Goal: Task Accomplishment & Management: Use online tool/utility

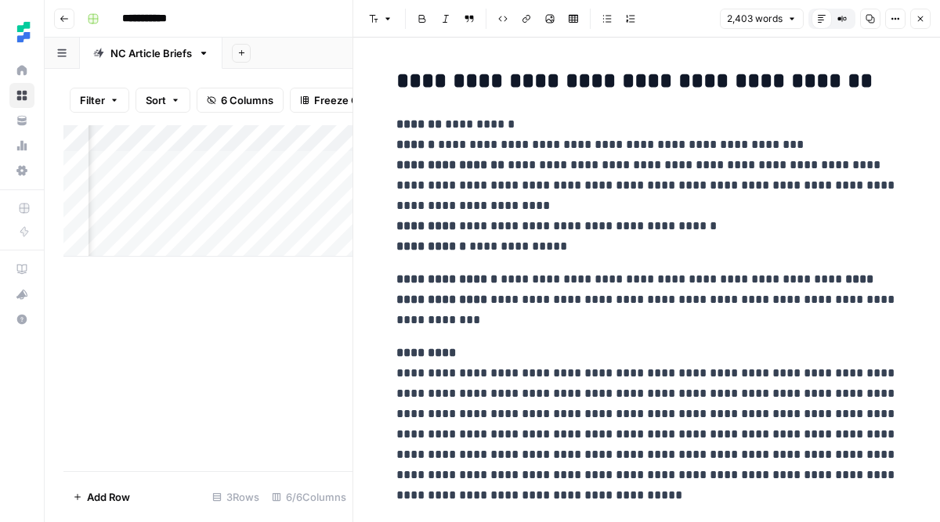
scroll to position [6753, 0]
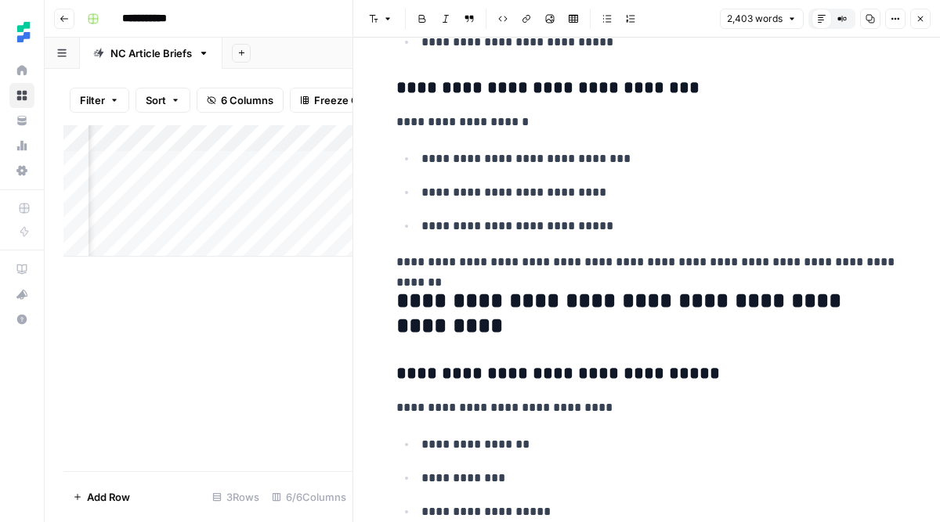
click at [269, 264] on div "Add Column" at bounding box center [207, 298] width 289 height 346
click at [218, 192] on div "Add Column" at bounding box center [207, 191] width 289 height 132
click at [302, 186] on div "Add Column" at bounding box center [207, 191] width 289 height 132
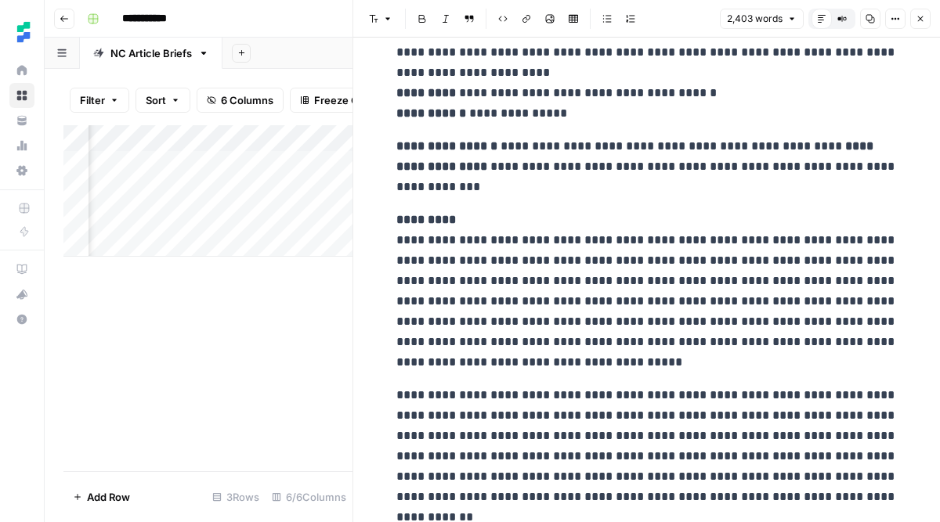
scroll to position [0, 0]
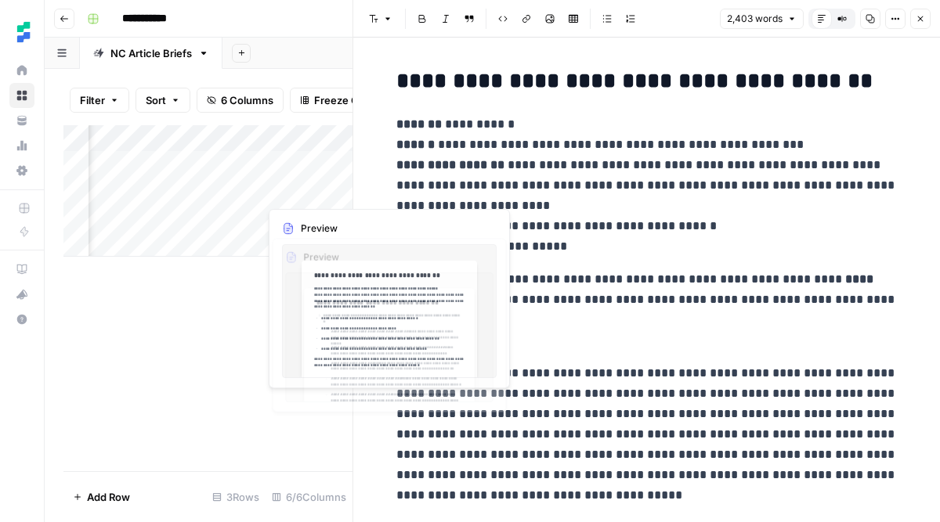
click at [312, 249] on div "Add Column" at bounding box center [207, 191] width 289 height 132
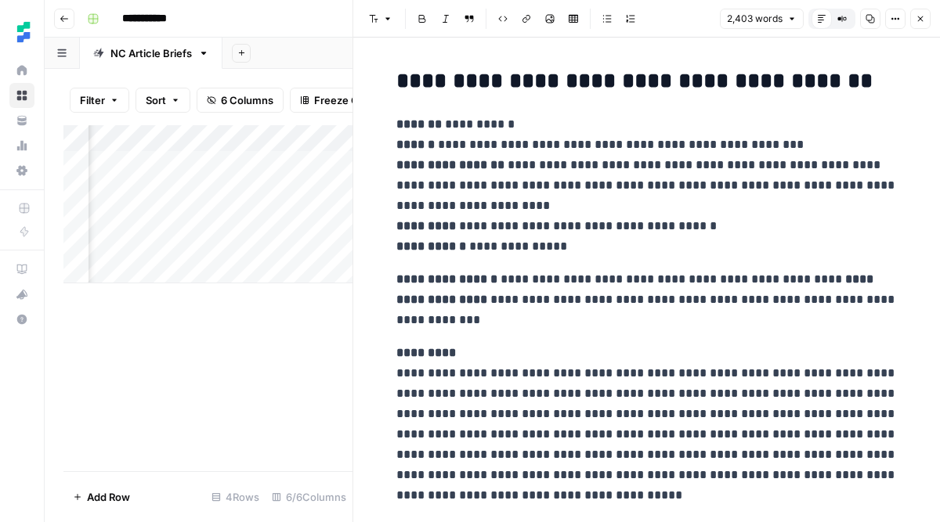
scroll to position [0, 869]
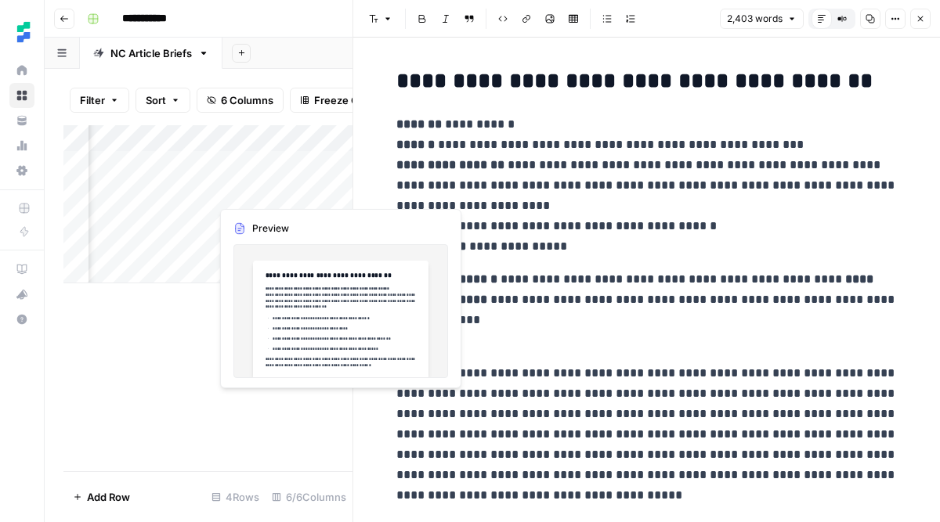
click at [271, 189] on div "Add Column" at bounding box center [207, 204] width 289 height 158
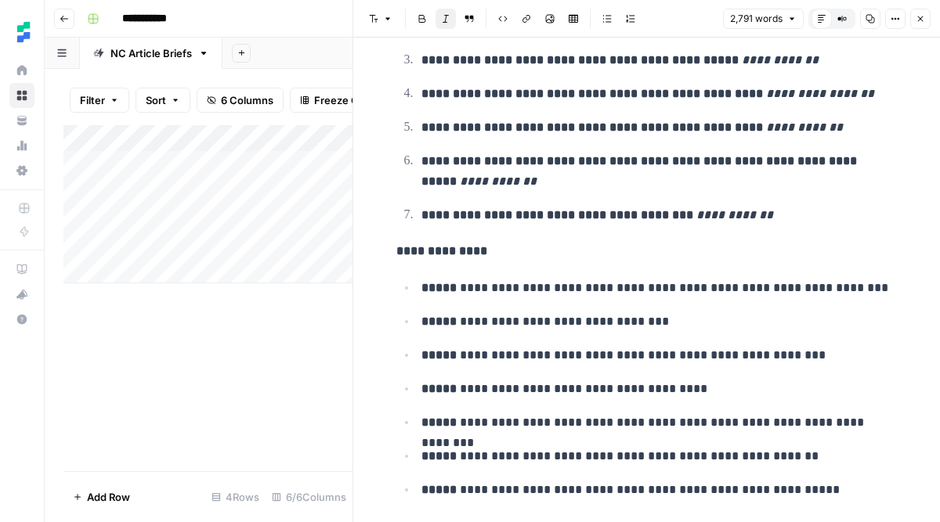
scroll to position [8289, 0]
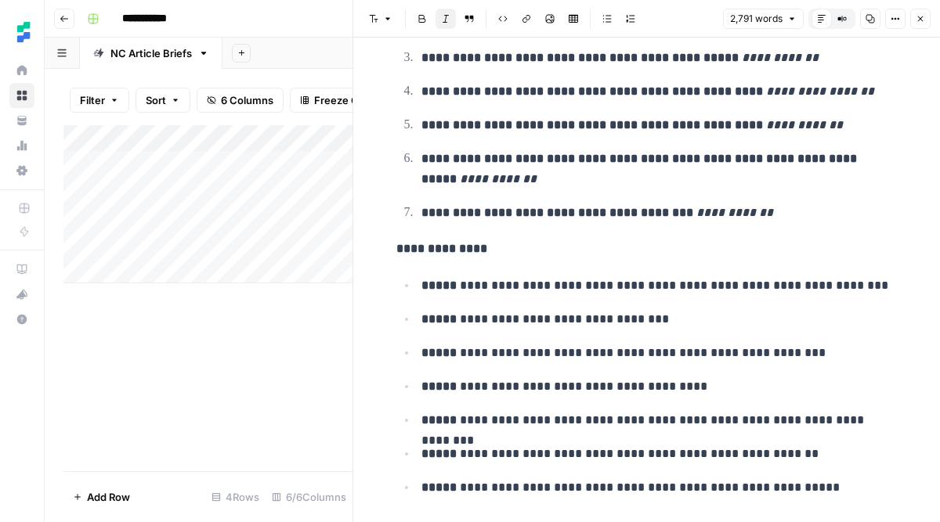
click at [269, 364] on div "Add Column" at bounding box center [207, 298] width 289 height 346
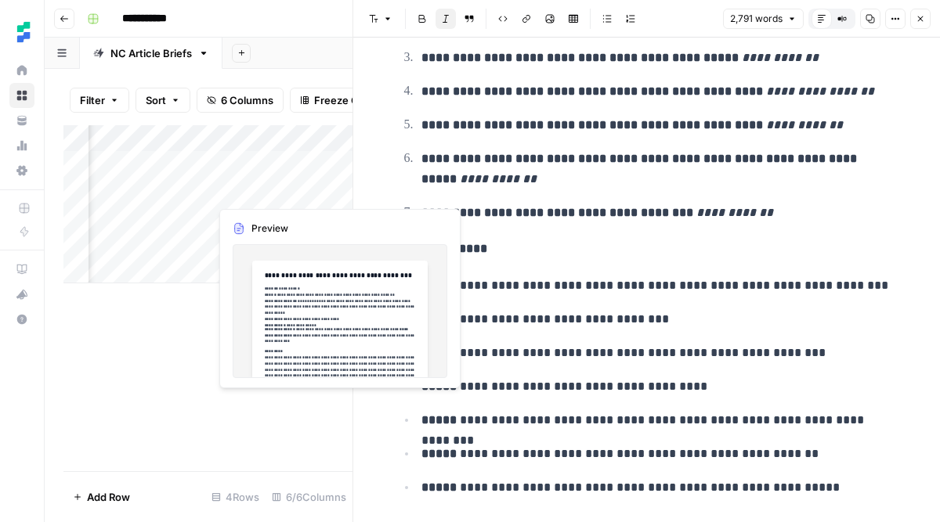
click at [273, 186] on div "Add Column" at bounding box center [207, 204] width 289 height 158
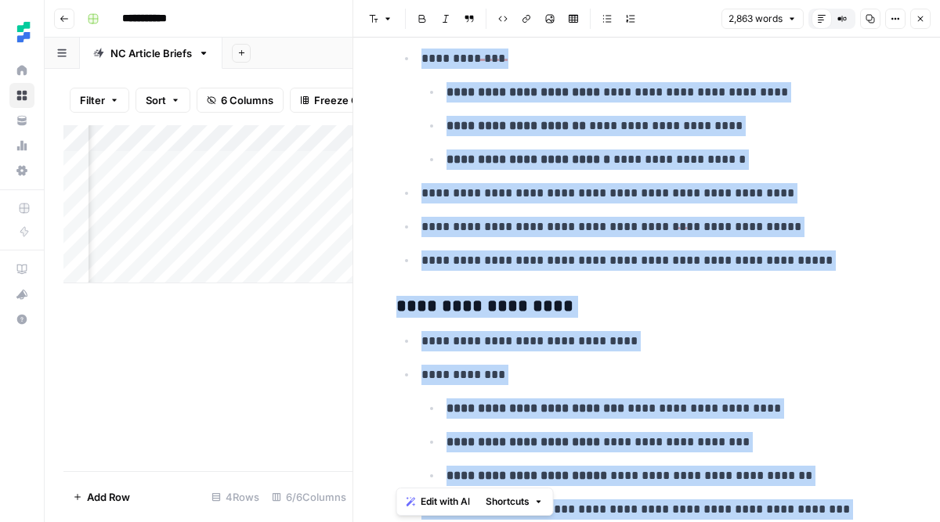
scroll to position [7326, 0]
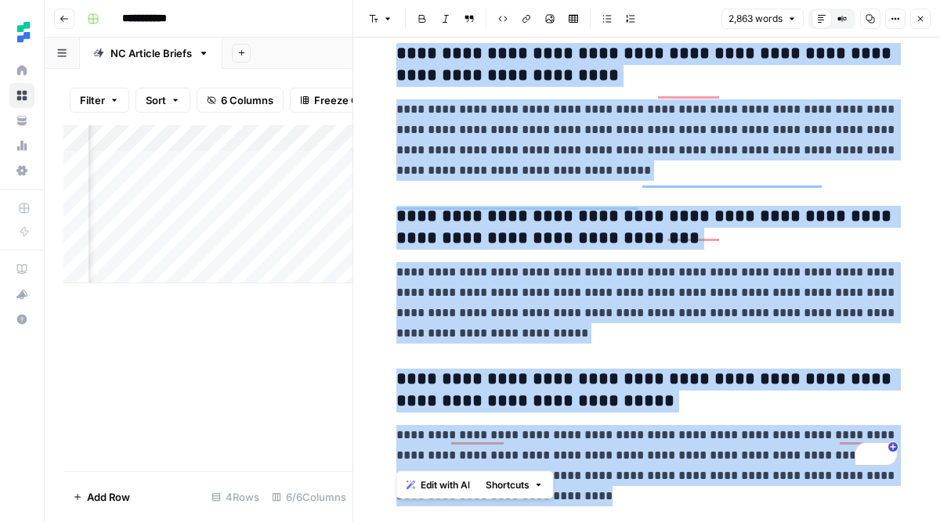
drag, startPoint x: 396, startPoint y: 80, endPoint x: 590, endPoint y: 462, distance: 428.7
copy div "**********"
